Goal: Task Accomplishment & Management: Use online tool/utility

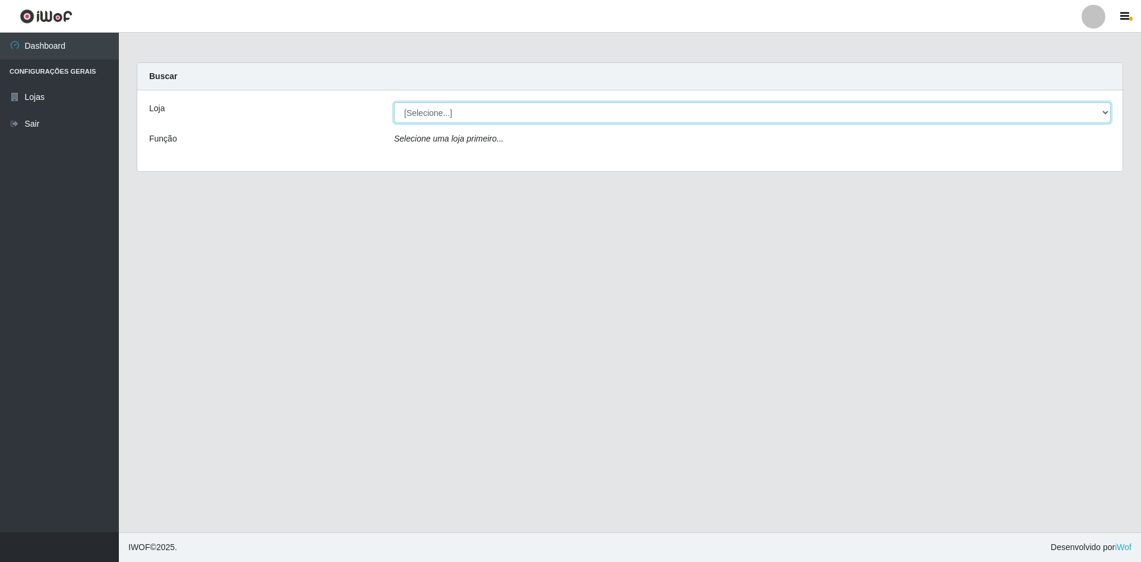
click at [560, 116] on select "[Selecione...] Hiper Queiroz - [GEOGRAPHIC_DATA] [GEOGRAPHIC_DATA] [GEOGRAPHIC_…" at bounding box center [752, 112] width 717 height 21
select select "517"
click at [394, 102] on select "[Selecione...] Hiper Queiroz - [GEOGRAPHIC_DATA] [GEOGRAPHIC_DATA] [GEOGRAPHIC_…" at bounding box center [752, 112] width 717 height 21
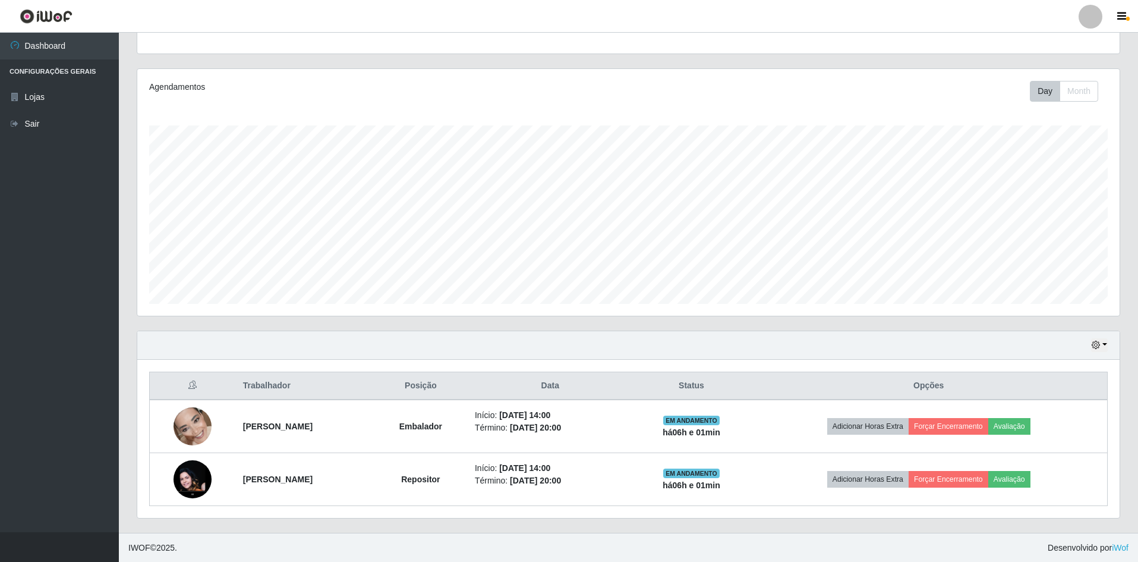
scroll to position [122, 0]
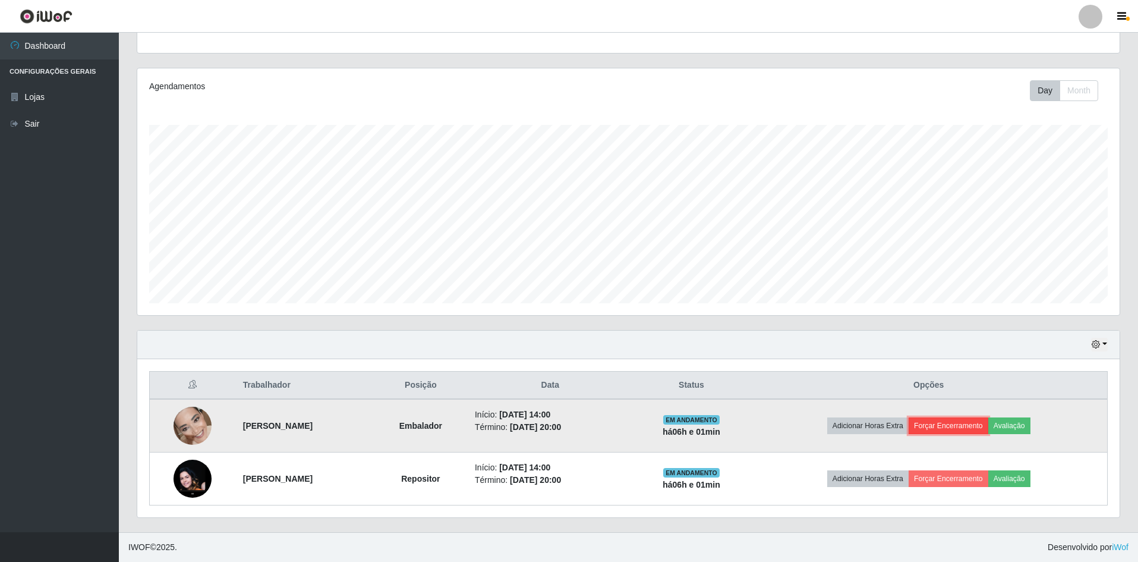
click at [958, 425] on button "Forçar Encerramento" at bounding box center [949, 425] width 80 height 17
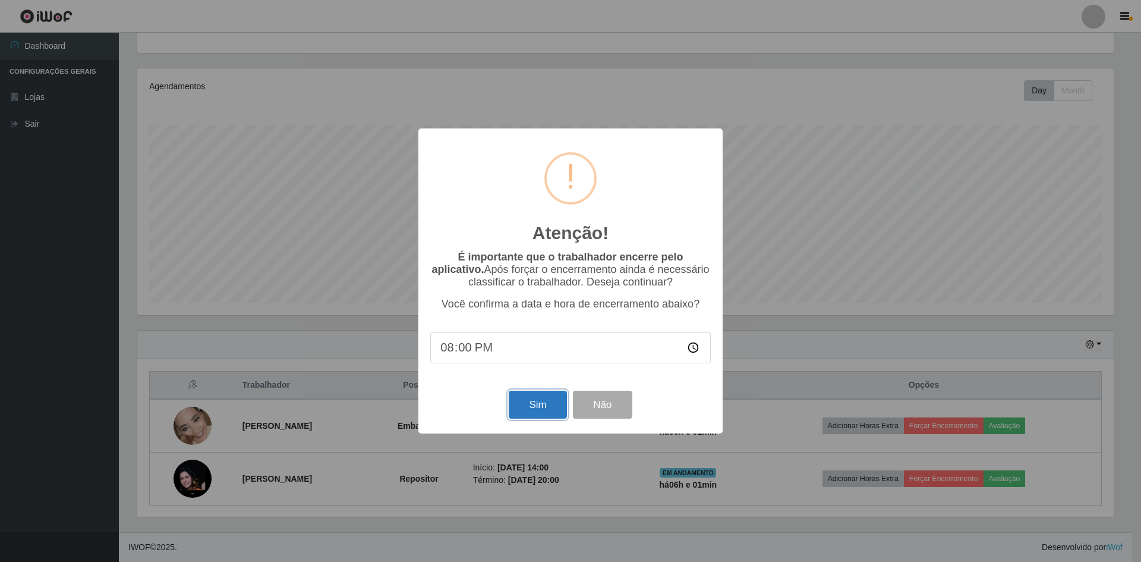
click at [541, 395] on button "Sim" at bounding box center [538, 404] width 58 height 28
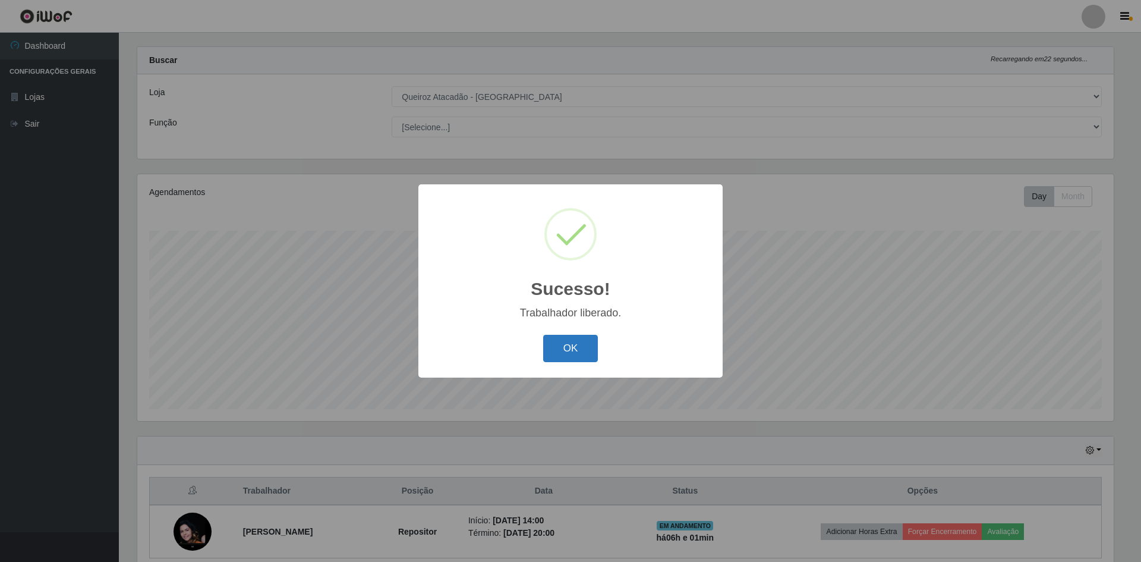
click at [587, 336] on button "OK" at bounding box center [570, 349] width 55 height 28
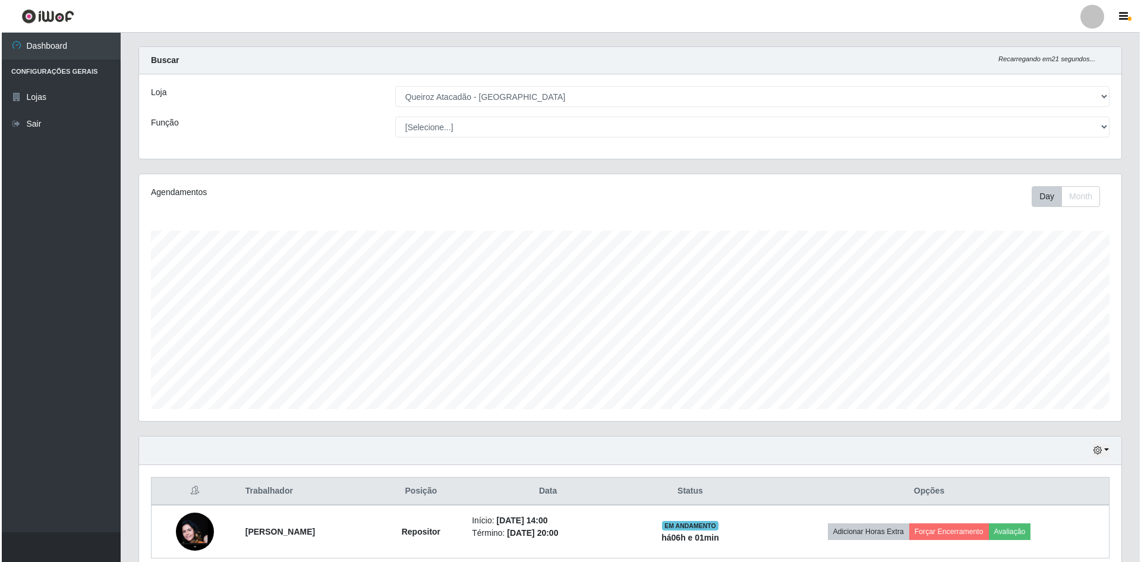
scroll to position [69, 0]
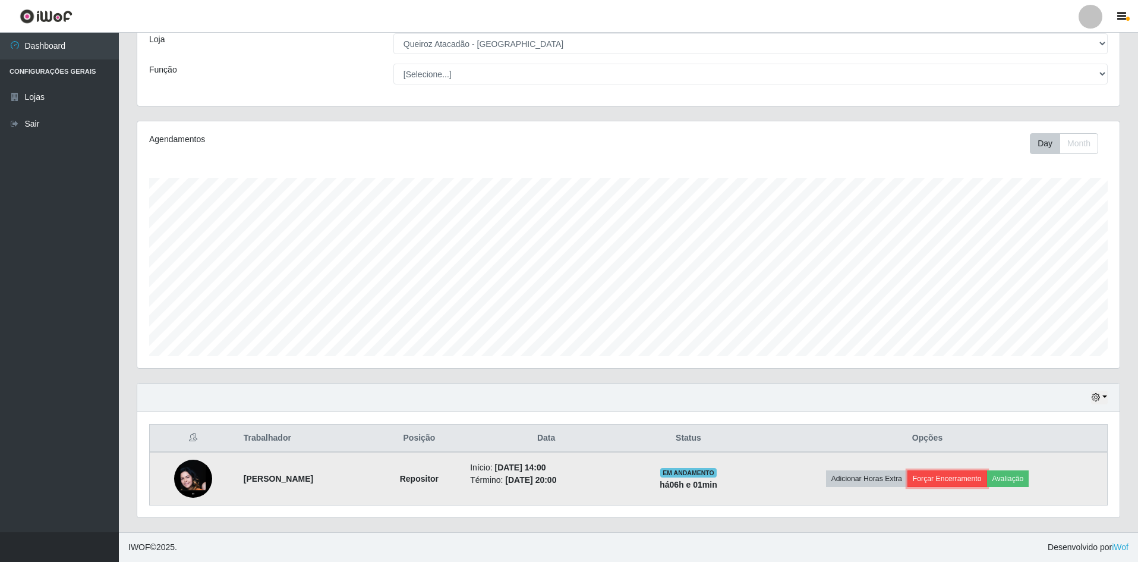
click at [950, 473] on button "Forçar Encerramento" at bounding box center [947, 478] width 80 height 17
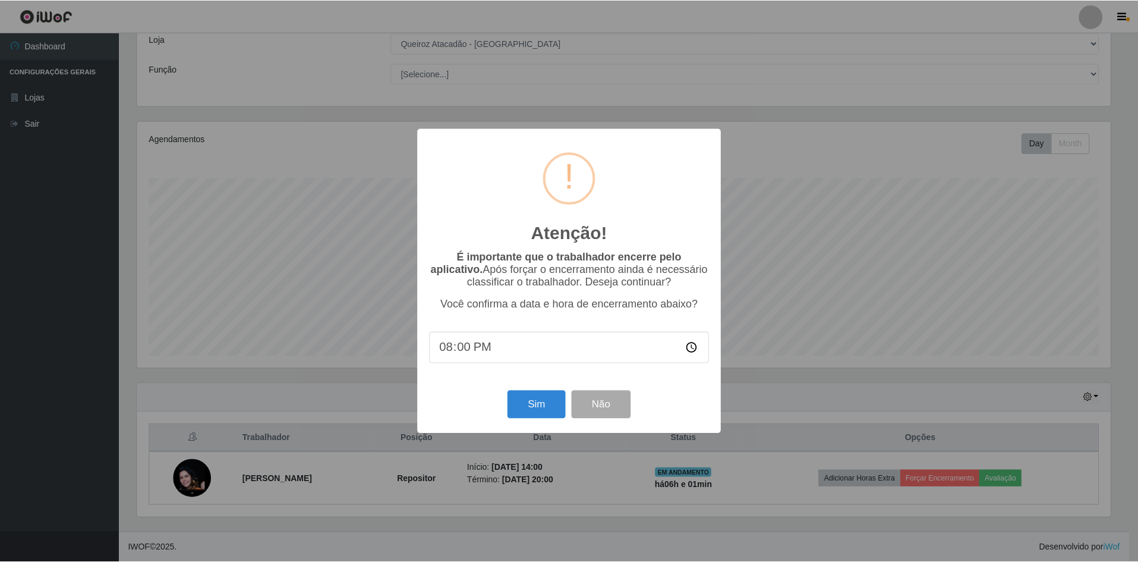
scroll to position [247, 976]
click at [524, 386] on div "Atenção! × É importante que o trabalhador encerre pelo aplicativo. Após forçar …" at bounding box center [570, 280] width 304 height 305
click at [541, 408] on button "Sim" at bounding box center [538, 404] width 58 height 28
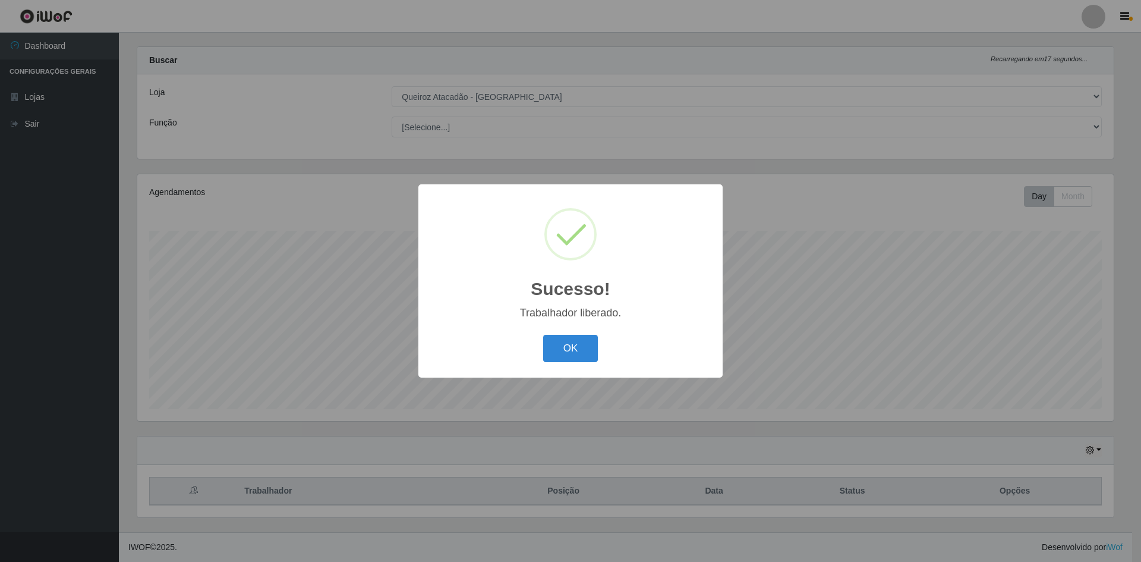
drag, startPoint x: 559, startPoint y: 346, endPoint x: 494, endPoint y: 70, distance: 283.8
click at [559, 348] on button "OK" at bounding box center [570, 349] width 55 height 28
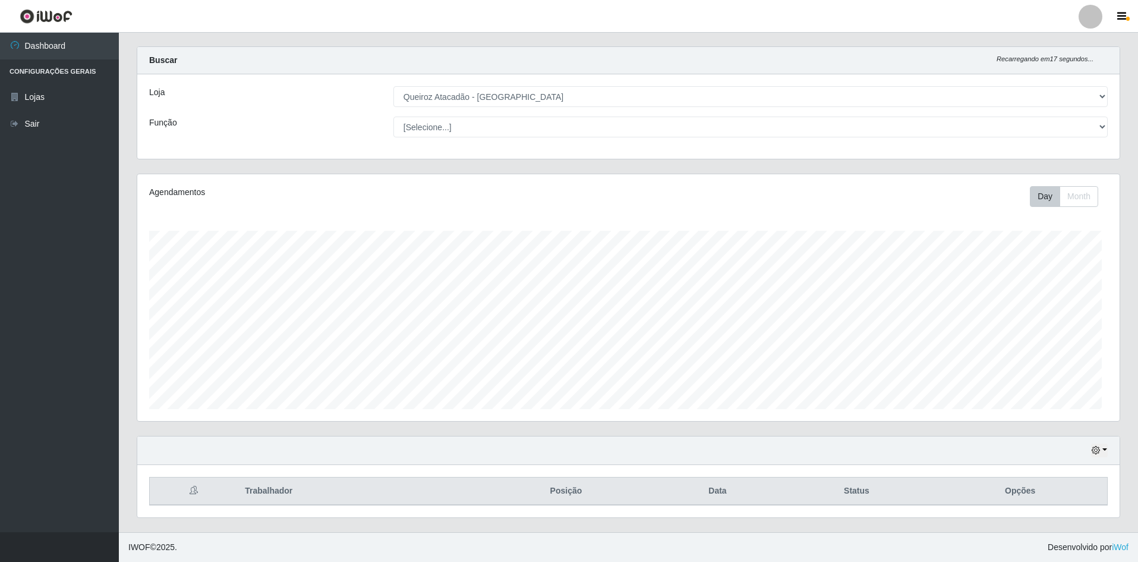
scroll to position [247, 982]
